Goal: Task Accomplishment & Management: Use online tool/utility

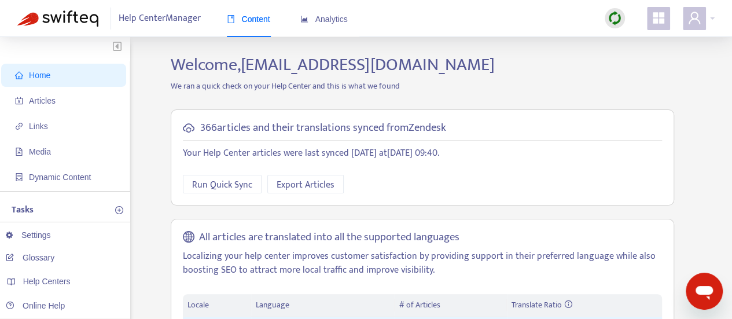
click at [617, 21] on img at bounding box center [615, 18] width 14 height 14
click at [642, 40] on link "Quick Sync" at bounding box center [638, 41] width 49 height 13
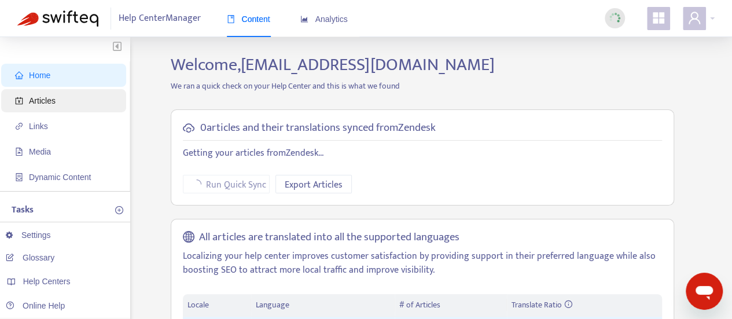
click at [41, 100] on span "Articles" at bounding box center [42, 100] width 27 height 9
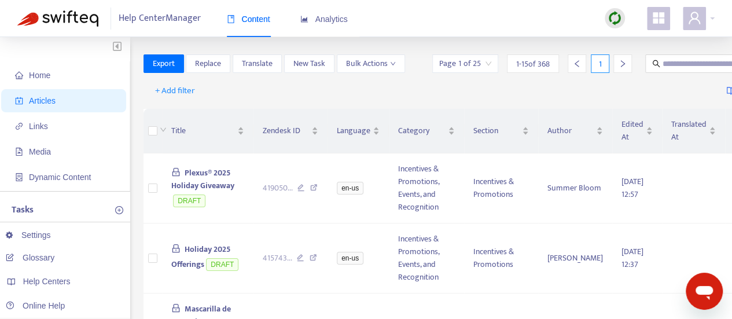
click at [613, 19] on img at bounding box center [615, 18] width 14 height 14
click at [616, 63] on link "Full Sync" at bounding box center [635, 60] width 42 height 13
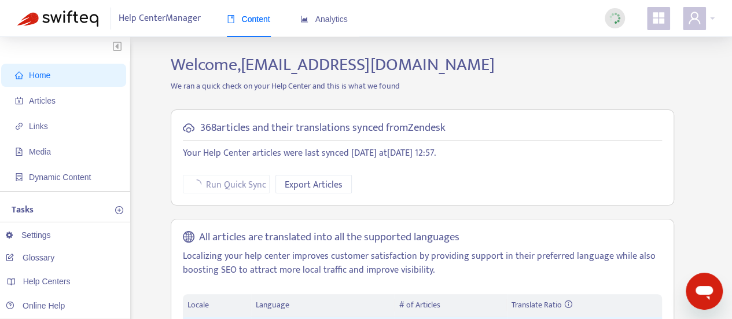
click at [472, 20] on div "Help Center Manager Content Analytics" at bounding box center [366, 18] width 732 height 37
click at [37, 94] on span "Articles" at bounding box center [66, 100] width 102 height 23
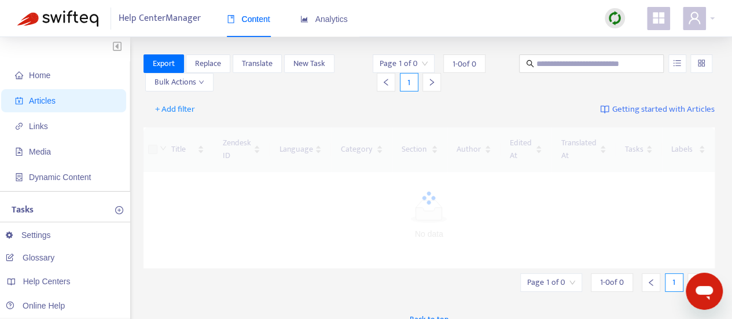
click at [613, 20] on img at bounding box center [615, 18] width 14 height 14
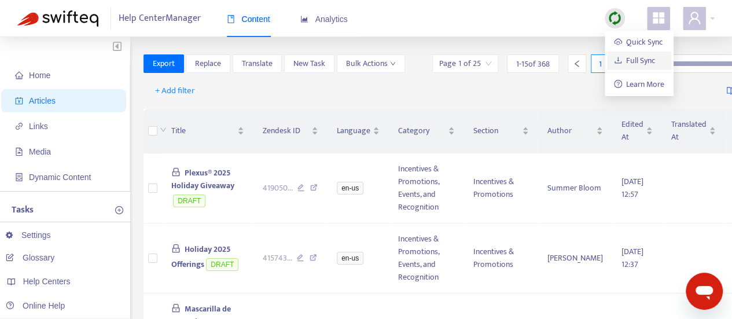
click at [637, 62] on link "Full Sync" at bounding box center [635, 60] width 42 height 13
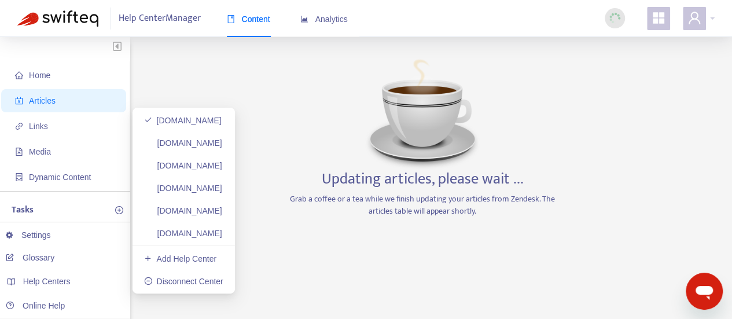
drag, startPoint x: 221, startPoint y: 145, endPoint x: 629, endPoint y: 34, distance: 422.8
click at [221, 145] on link "helpcenter.plexusworldwide.ca" at bounding box center [183, 142] width 78 height 9
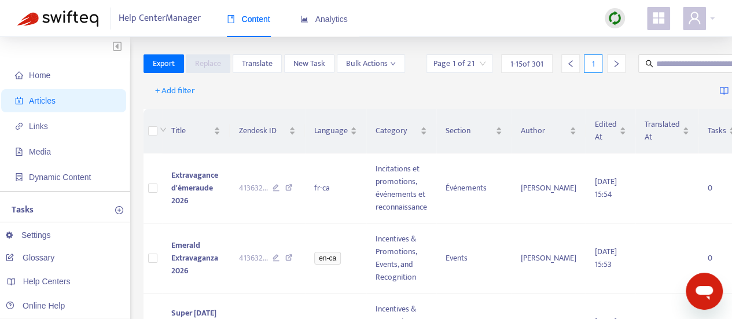
click at [616, 20] on img at bounding box center [615, 18] width 14 height 14
click at [628, 58] on link "Full Sync" at bounding box center [635, 60] width 42 height 13
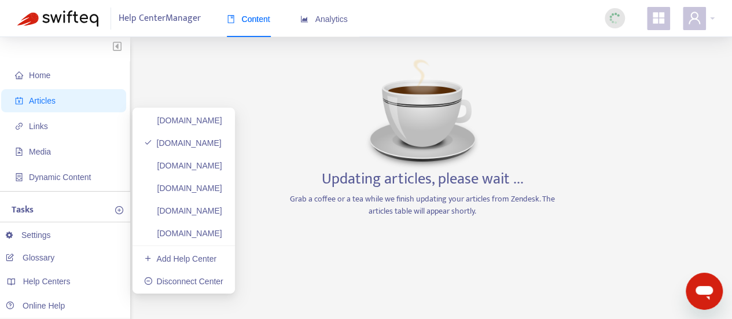
drag, startPoint x: 238, startPoint y: 168, endPoint x: 597, endPoint y: 2, distance: 395.6
click at [222, 168] on link "helpcenter.plexusworldwide.com.au" at bounding box center [183, 165] width 78 height 9
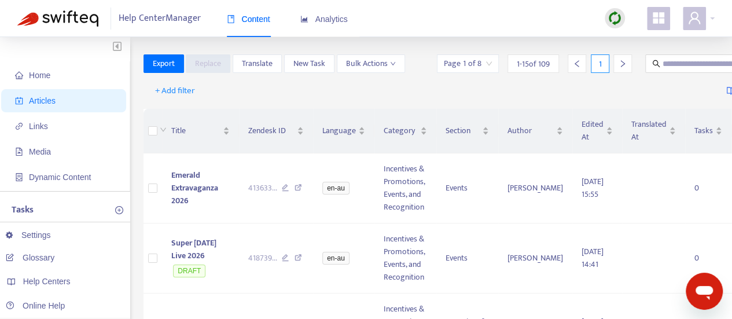
click at [622, 20] on div at bounding box center [615, 18] width 20 height 20
click at [622, 54] on link "Full Sync" at bounding box center [635, 60] width 42 height 13
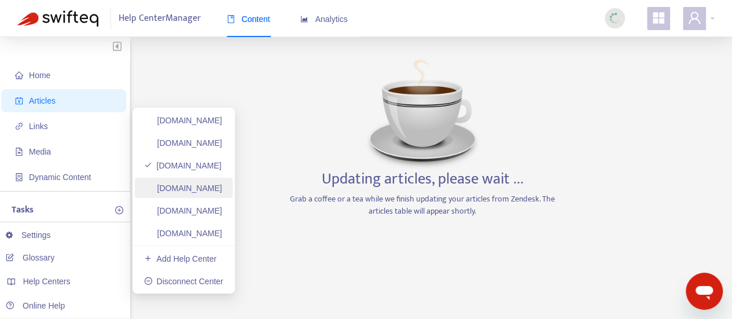
click at [222, 187] on link "ayuda.plexusworldwide.com.mx" at bounding box center [183, 187] width 78 height 9
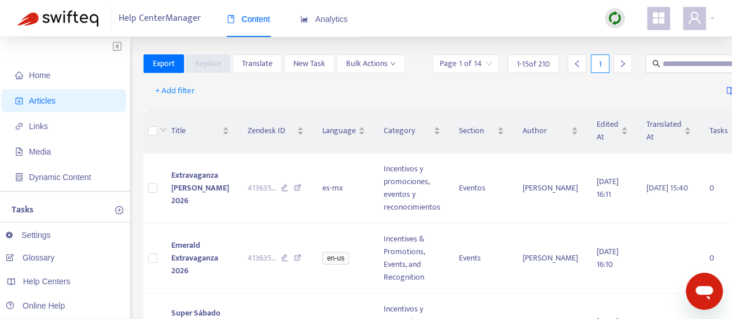
click at [616, 20] on img at bounding box center [615, 18] width 14 height 14
click at [635, 60] on link "Full Sync" at bounding box center [635, 60] width 42 height 13
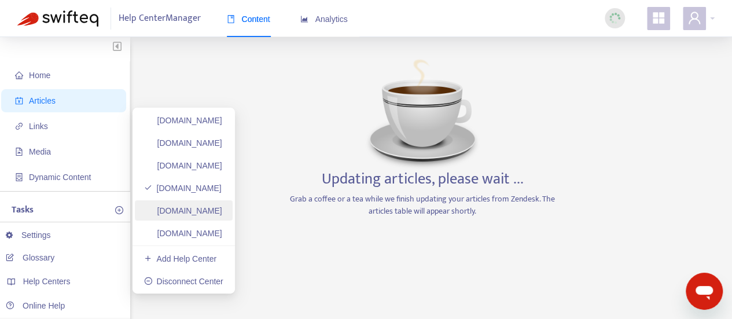
click at [222, 206] on link "plexusworldwideagent.zendesk.com" at bounding box center [183, 210] width 78 height 9
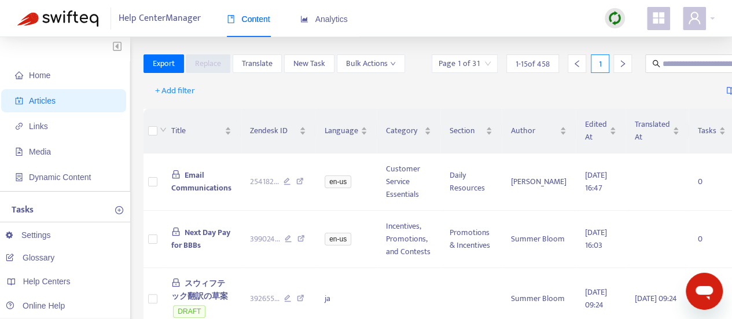
click at [617, 16] on img at bounding box center [615, 18] width 14 height 14
click at [642, 56] on link "Full Sync" at bounding box center [635, 60] width 42 height 13
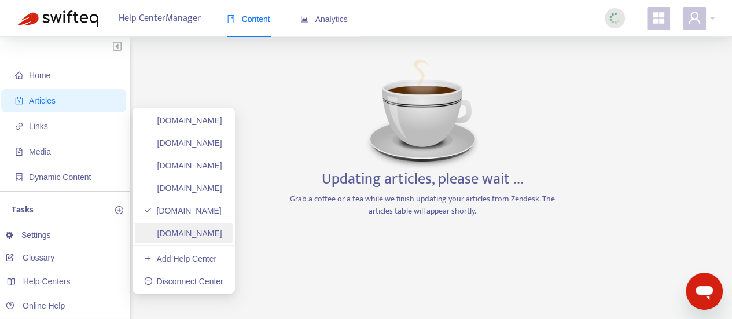
click at [215, 231] on link "plexusworldwidejp.zendesk.com" at bounding box center [183, 233] width 78 height 9
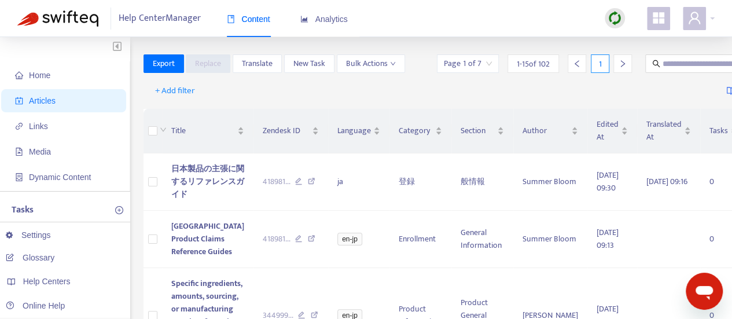
click at [616, 18] on img at bounding box center [615, 18] width 14 height 14
click at [625, 65] on link "Full Sync" at bounding box center [635, 60] width 42 height 13
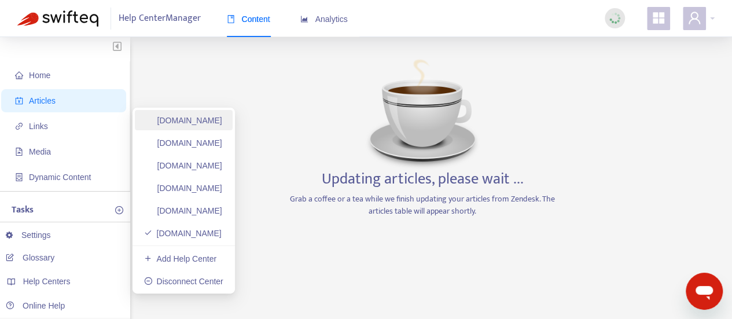
click at [201, 123] on link "helpcenter.plexusworldwide.com" at bounding box center [183, 120] width 78 height 9
